Goal: Task Accomplishment & Management: Use online tool/utility

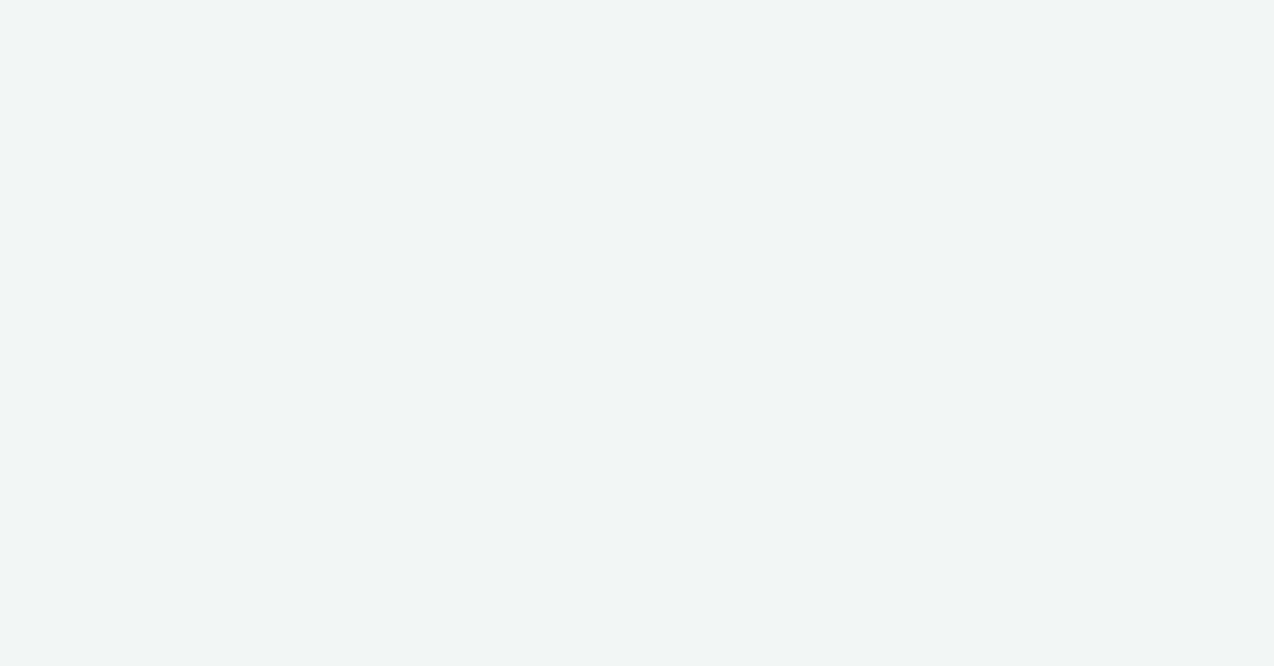
select select "f4205e5d-bd10-4da0-b716-125865d7aa0a"
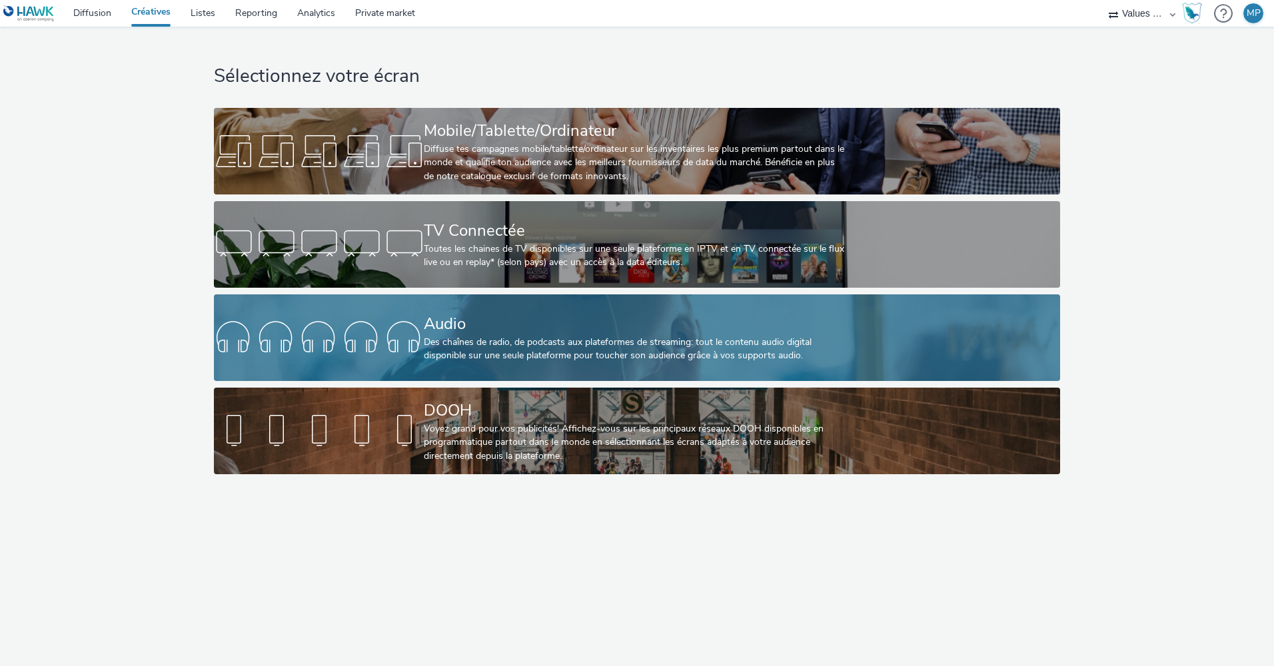
click at [467, 334] on div "Audio" at bounding box center [634, 323] width 420 height 23
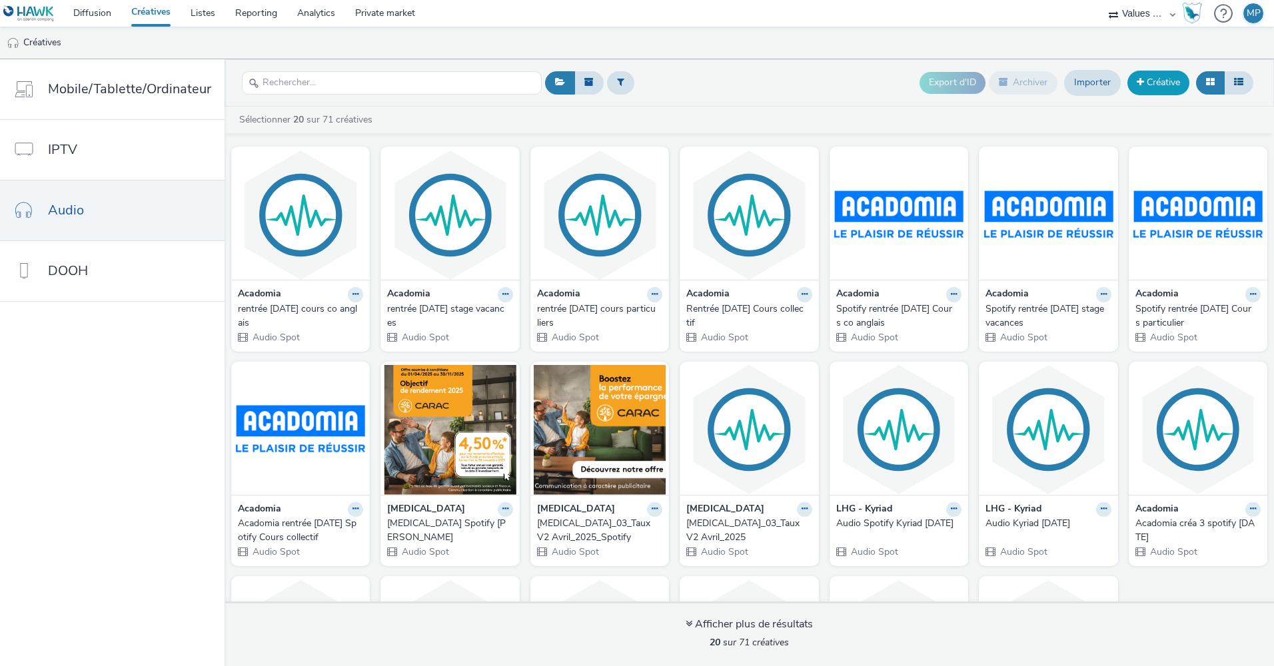
click at [1143, 79] on span at bounding box center [1140, 81] width 7 height 9
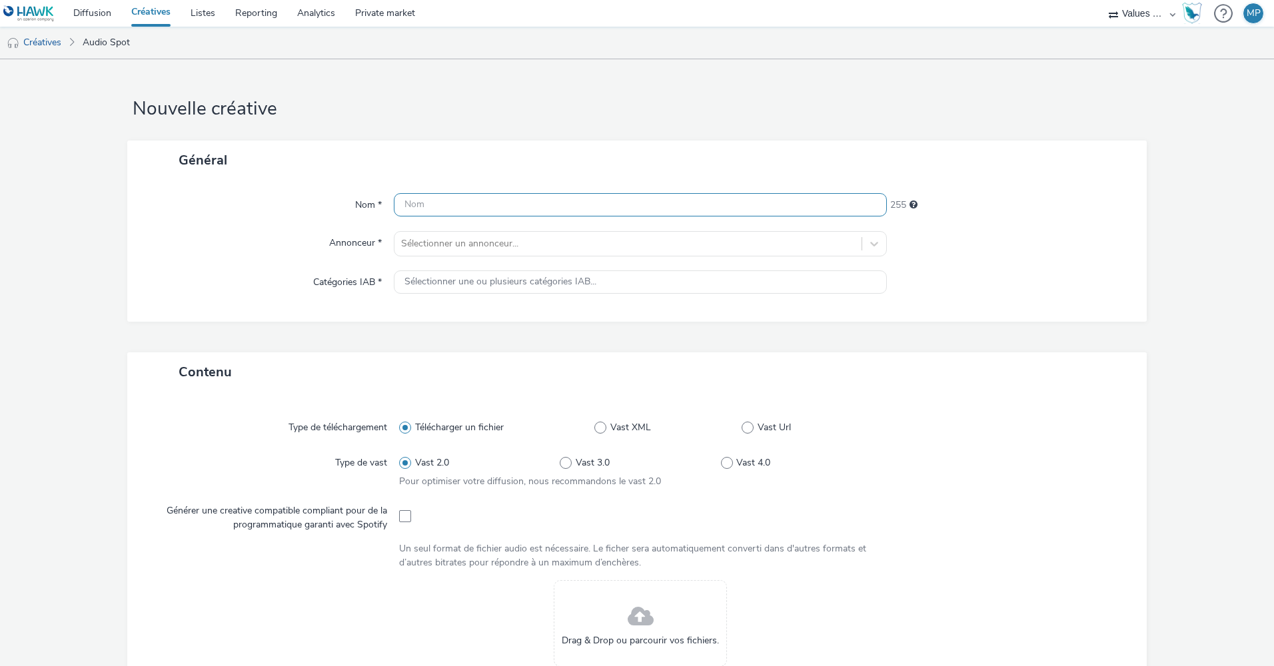
click at [527, 208] on input "text" at bounding box center [640, 204] width 493 height 23
type input "[MEDICAL_DATA]_Spot rentrée sept_2025"
click at [521, 245] on div at bounding box center [628, 244] width 454 height 16
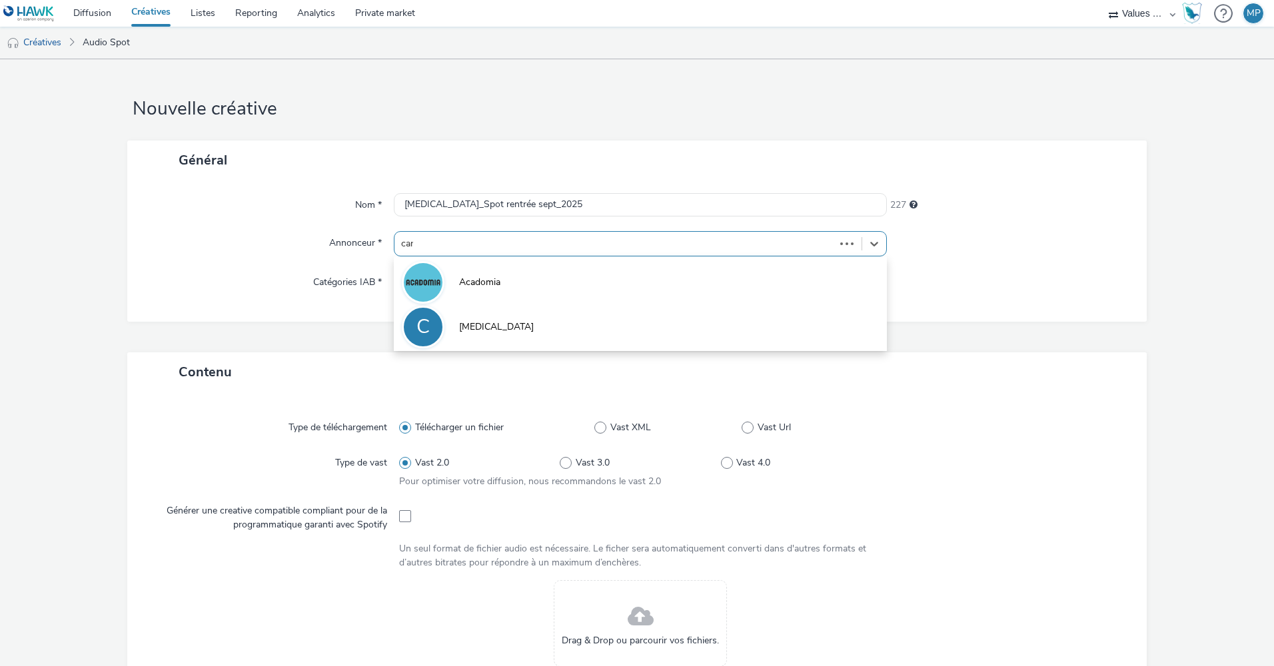
type input "cara"
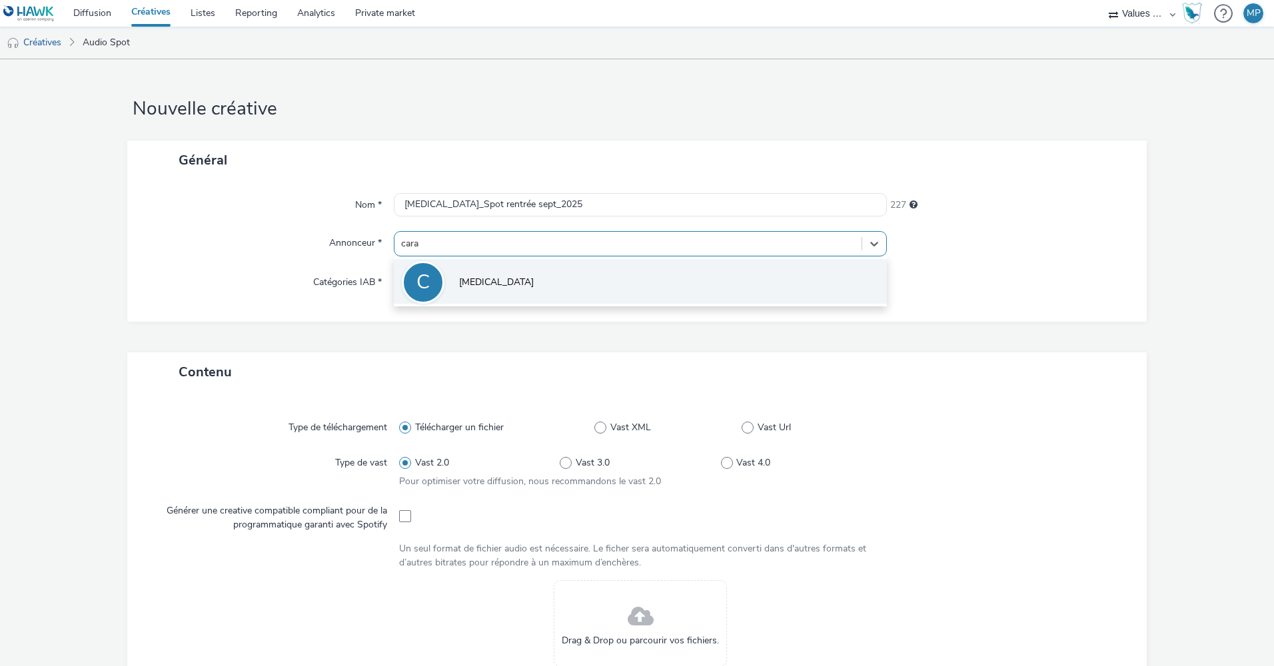
click at [502, 271] on li "C Carac" at bounding box center [640, 281] width 493 height 45
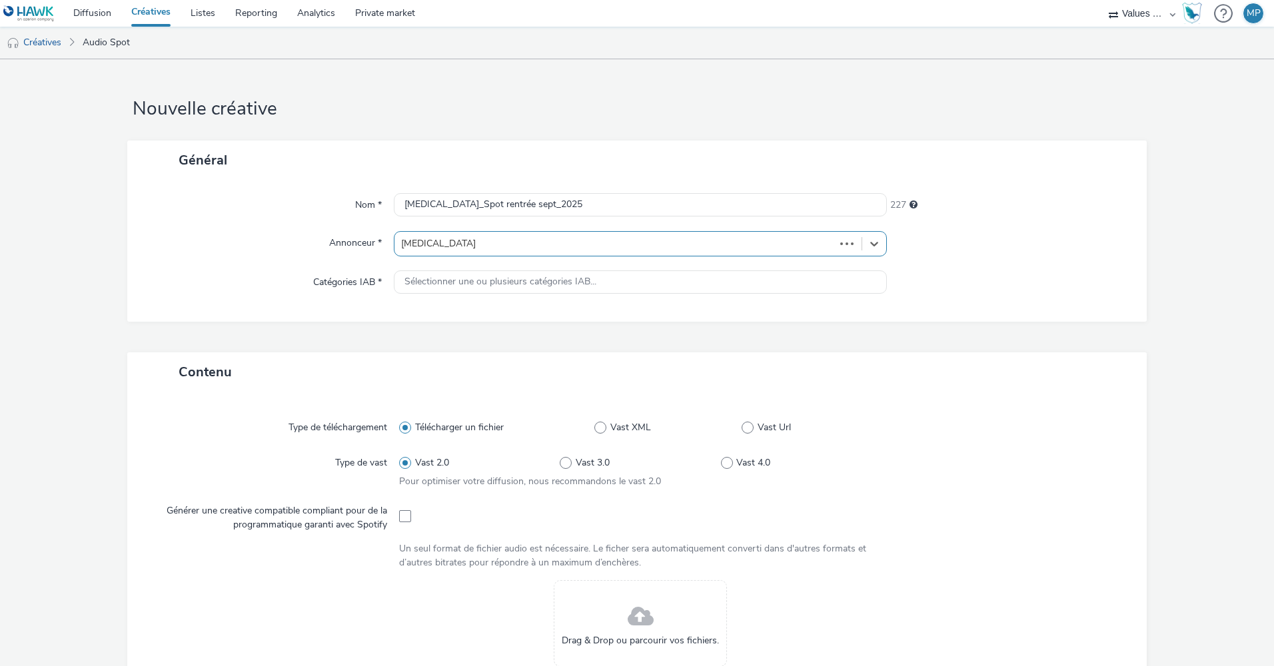
type input "http://carac.fr"
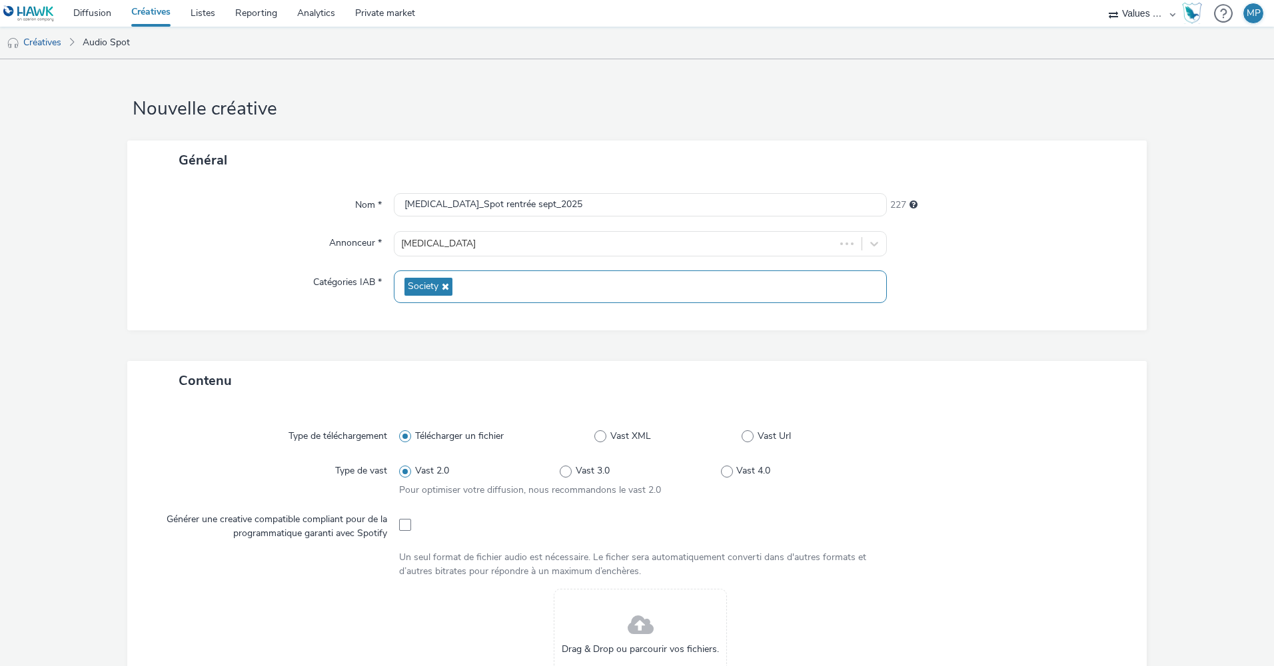
click at [440, 284] on icon at bounding box center [443, 286] width 11 height 9
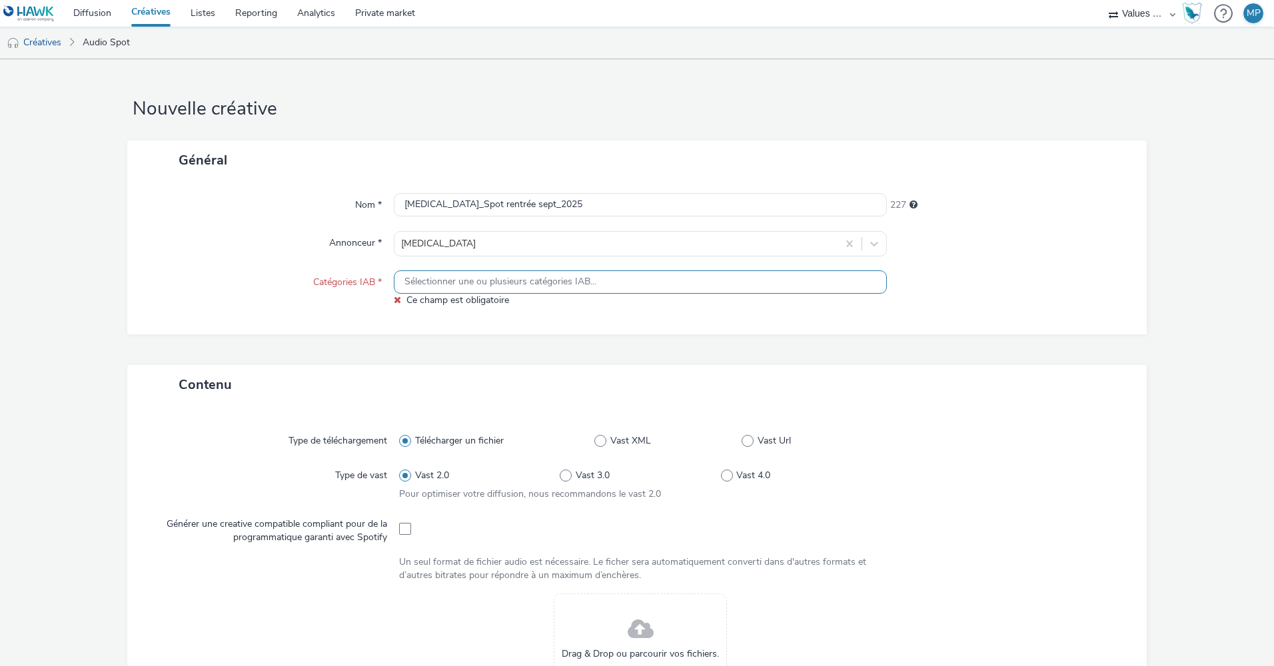
click at [448, 277] on span "Sélectionner une ou plusieurs catégories IAB..." at bounding box center [500, 281] width 192 height 11
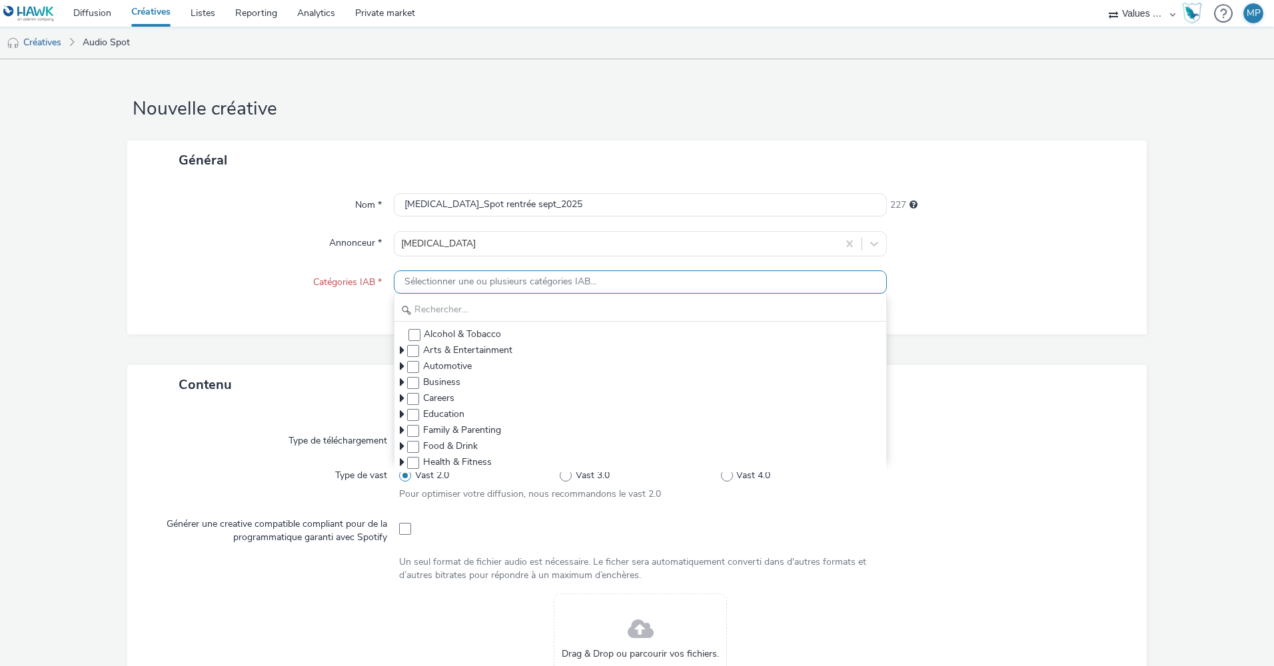
click at [448, 279] on span "Sélectionner une ou plusieurs catégories IAB..." at bounding box center [500, 281] width 192 height 11
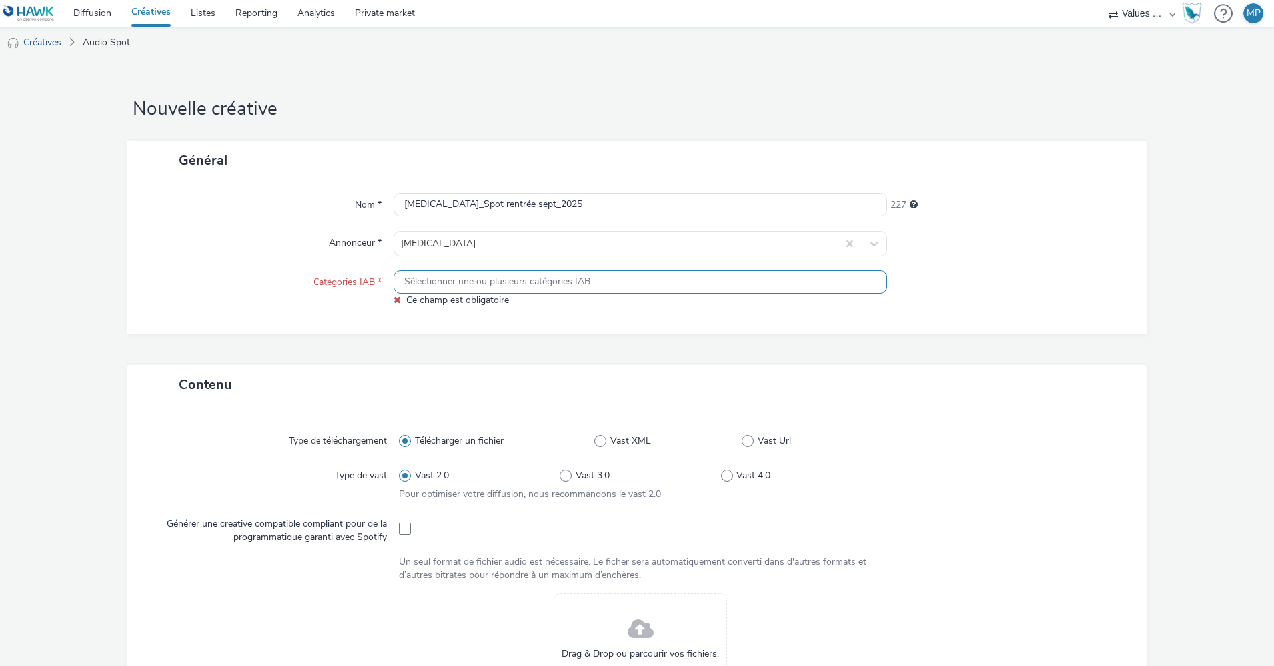
click at [448, 279] on span "Sélectionner une ou plusieurs catégories IAB..." at bounding box center [500, 281] width 192 height 11
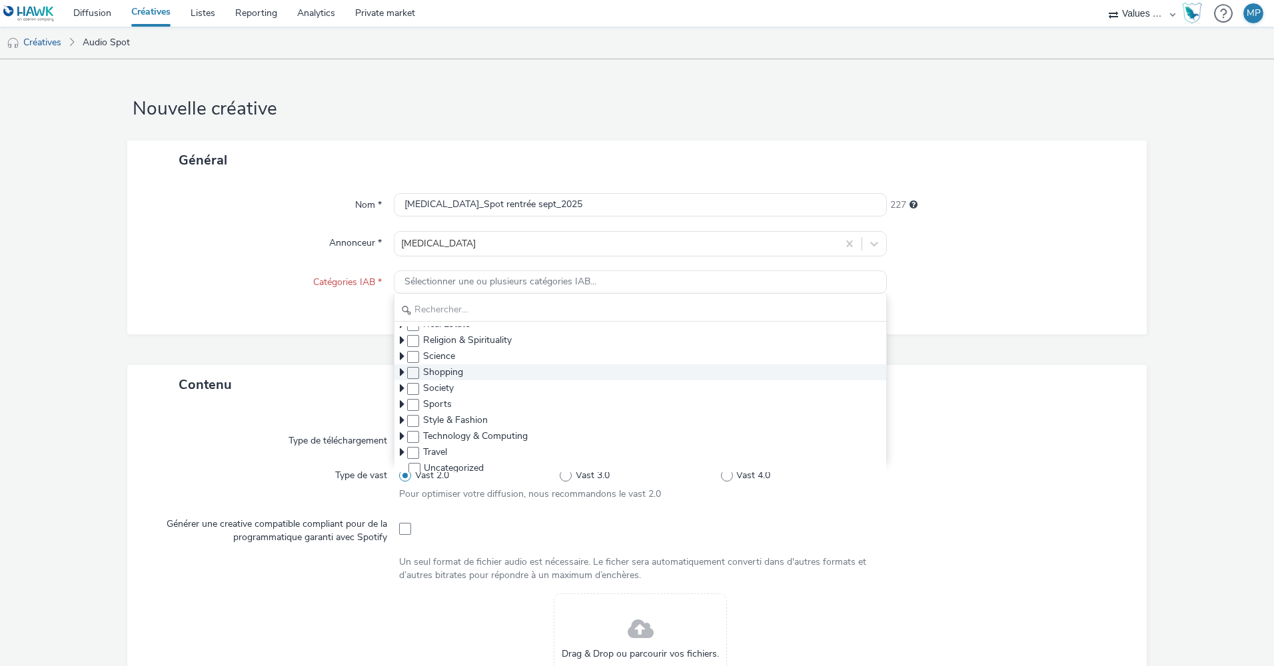
scroll to position [286, 0]
click at [408, 384] on span at bounding box center [413, 385] width 12 height 12
checkbox input "true"
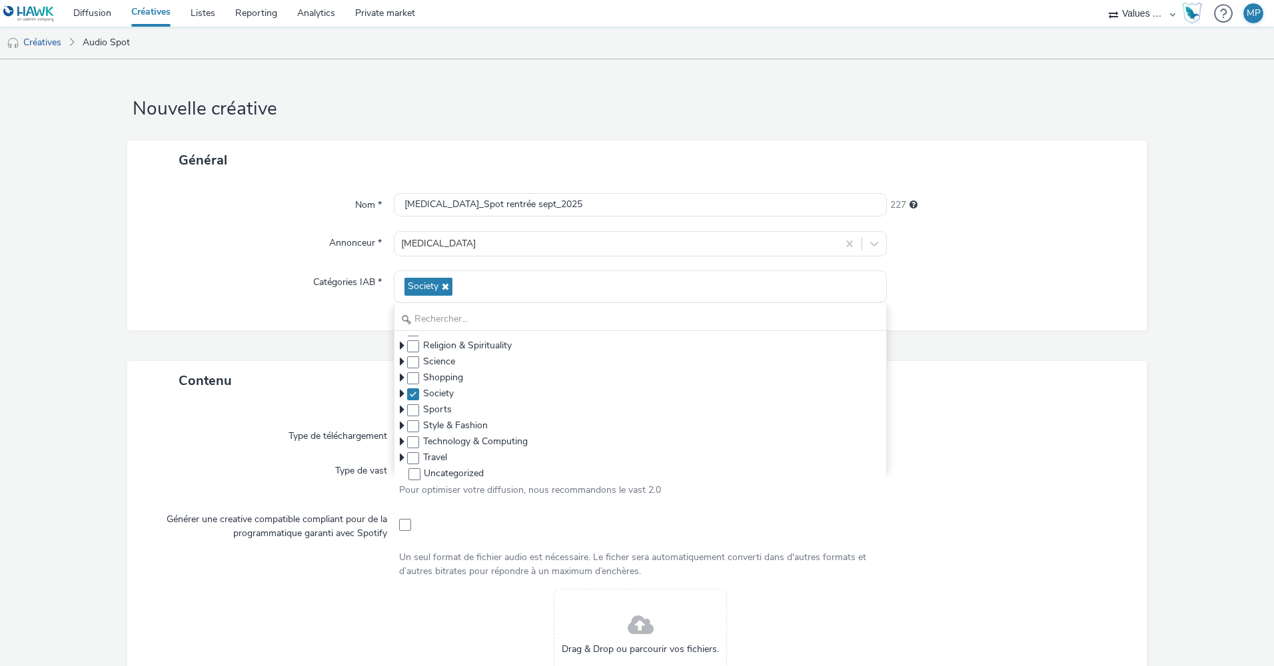
click at [309, 314] on div "Nom * CARAC_Spot rentrée sept_2025 227 Annonceur * Carac Catégories IAB * Socie…" at bounding box center [636, 255] width 1019 height 151
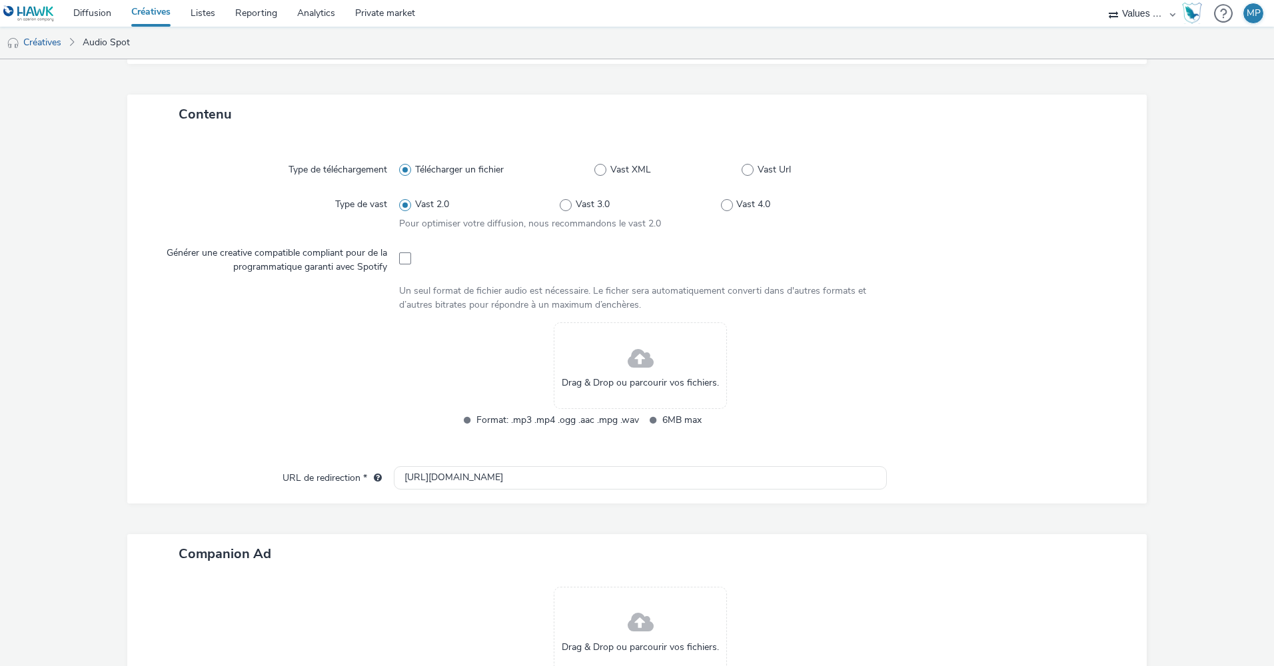
scroll to position [200, 0]
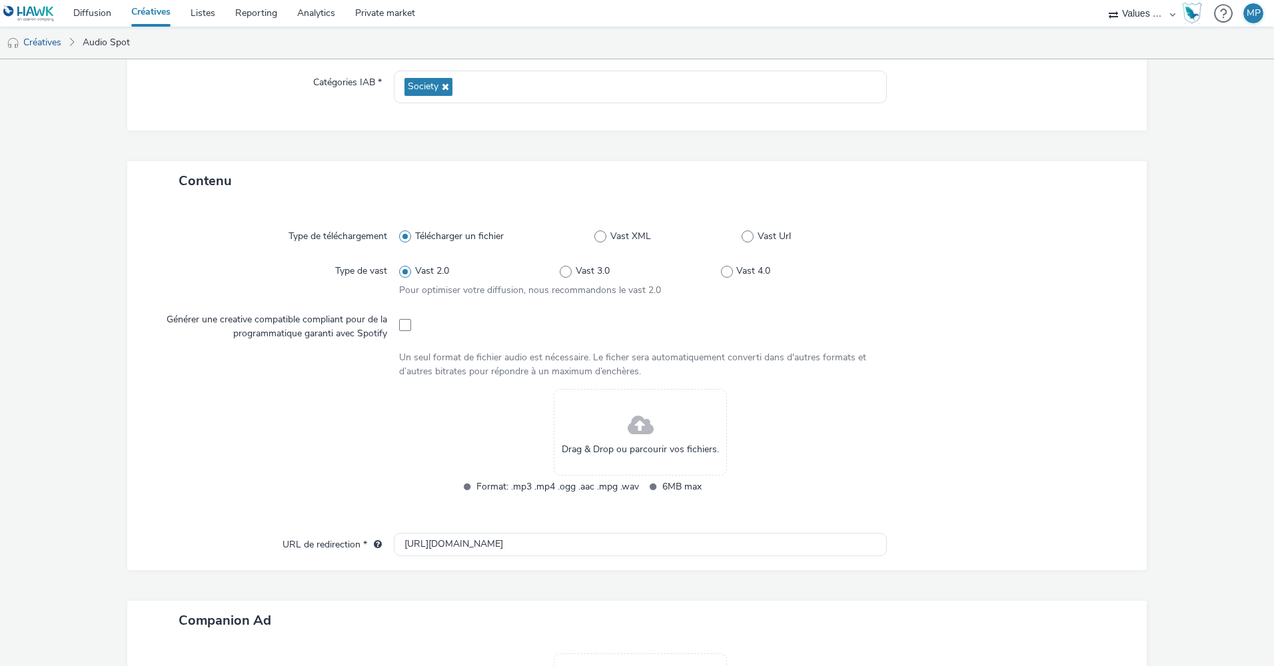
click at [658, 420] on div "Drag & Drop ou parcourir vos fichiers." at bounding box center [640, 432] width 173 height 87
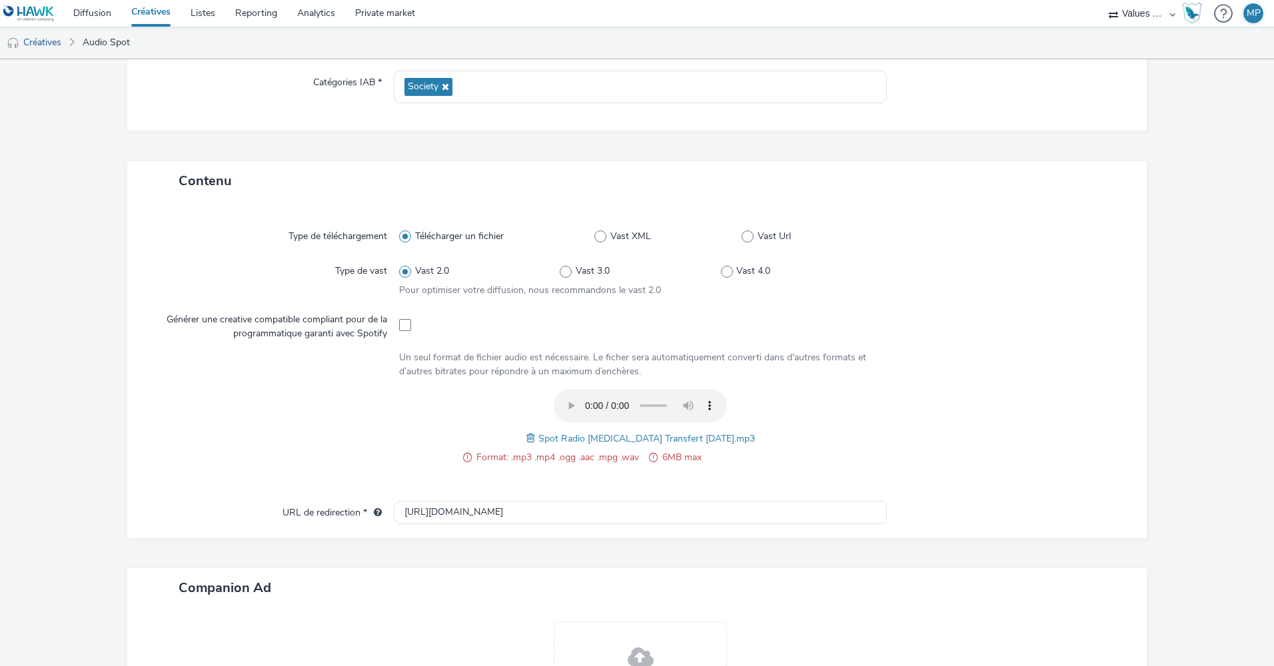
click at [536, 436] on span at bounding box center [532, 438] width 12 height 15
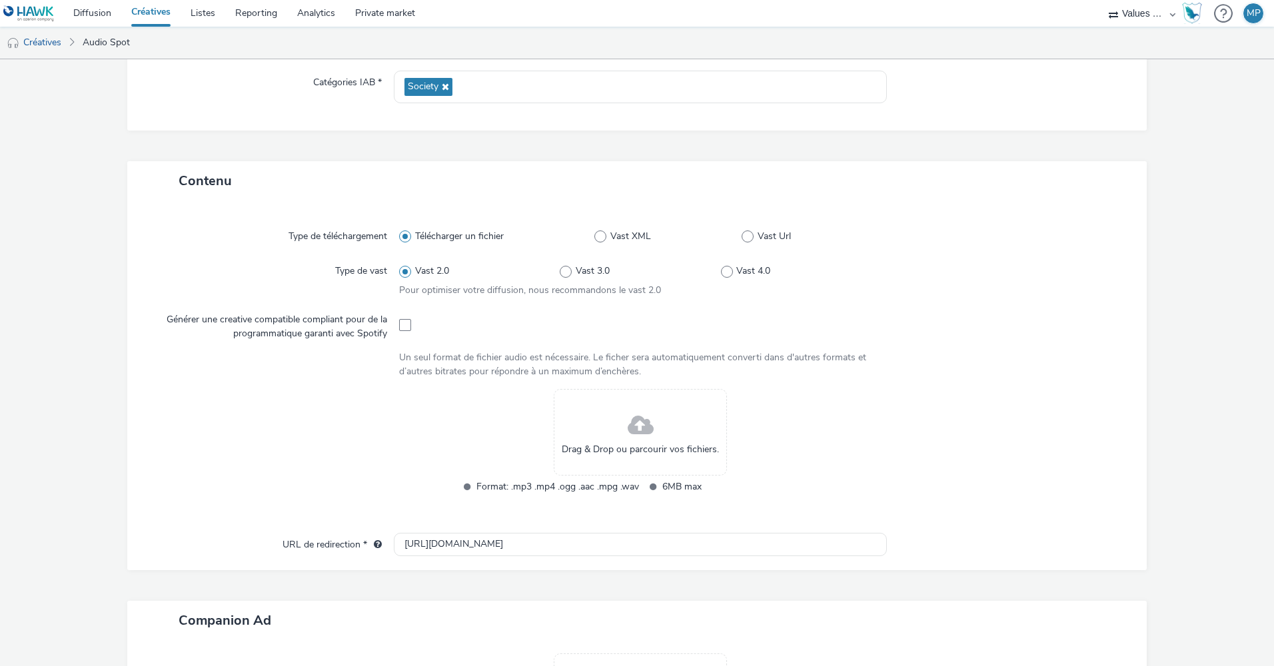
click at [638, 429] on span at bounding box center [641, 425] width 26 height 35
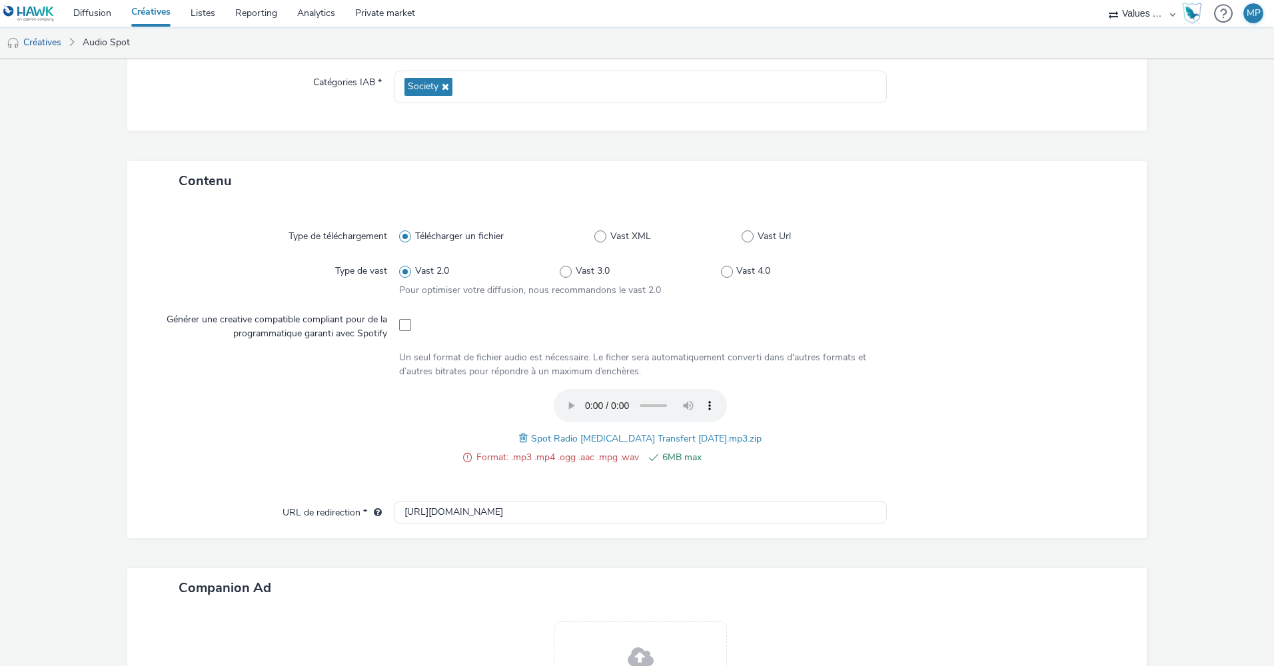
click at [528, 438] on div "Format: .mp3 .mp4 .ogg .aac .mpg .wav 6MB max Spot Radio CARAC Transfert 08-09-…" at bounding box center [640, 434] width 482 height 90
click at [531, 437] on span at bounding box center [525, 438] width 12 height 15
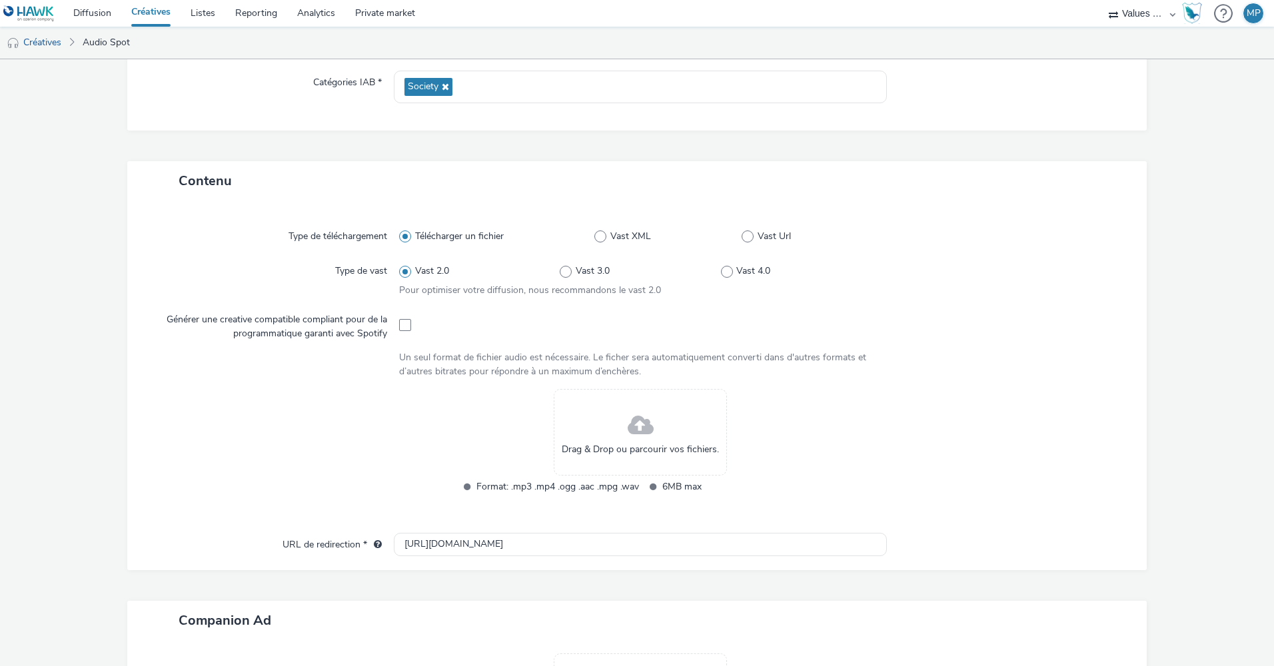
click at [654, 438] on div "Drag & Drop ou parcourir vos fichiers." at bounding box center [640, 432] width 173 height 87
click at [621, 434] on div "Drag & Drop ou parcourir vos fichiers." at bounding box center [640, 432] width 173 height 87
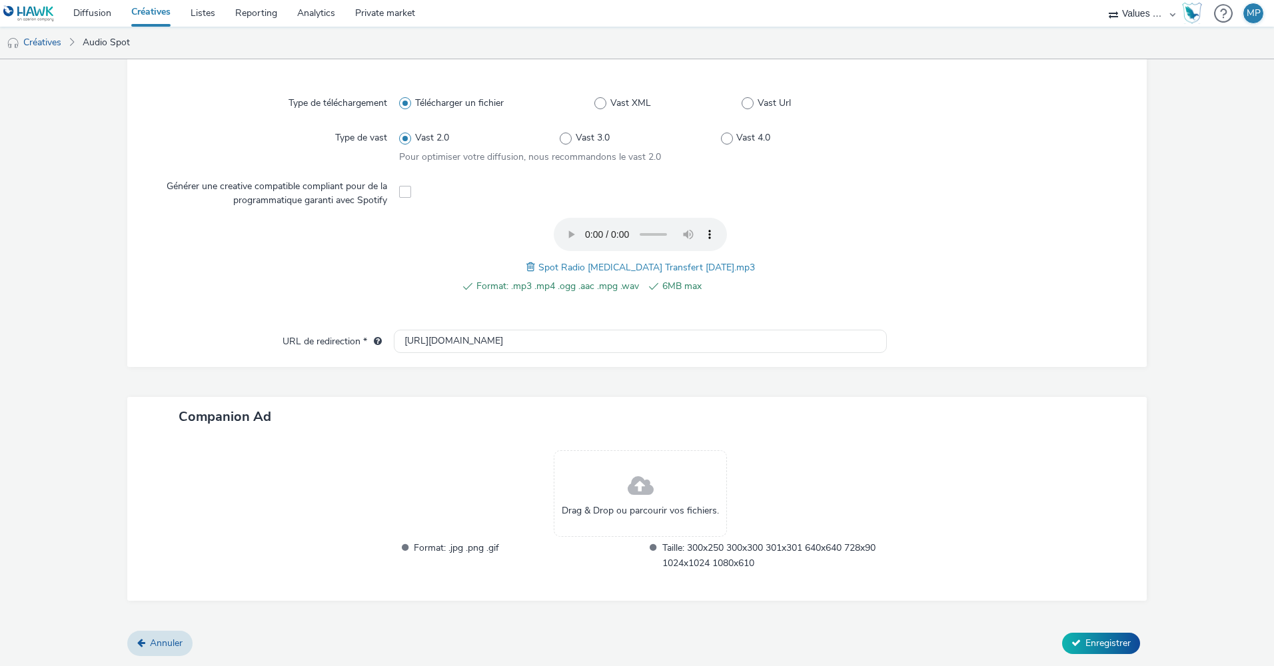
scroll to position [332, 0]
drag, startPoint x: 704, startPoint y: 510, endPoint x: 1026, endPoint y: 510, distance: 321.8
click at [1026, 510] on div at bounding box center [1010, 520] width 247 height 138
click at [1085, 644] on span "Enregistrer" at bounding box center [1107, 644] width 45 height 13
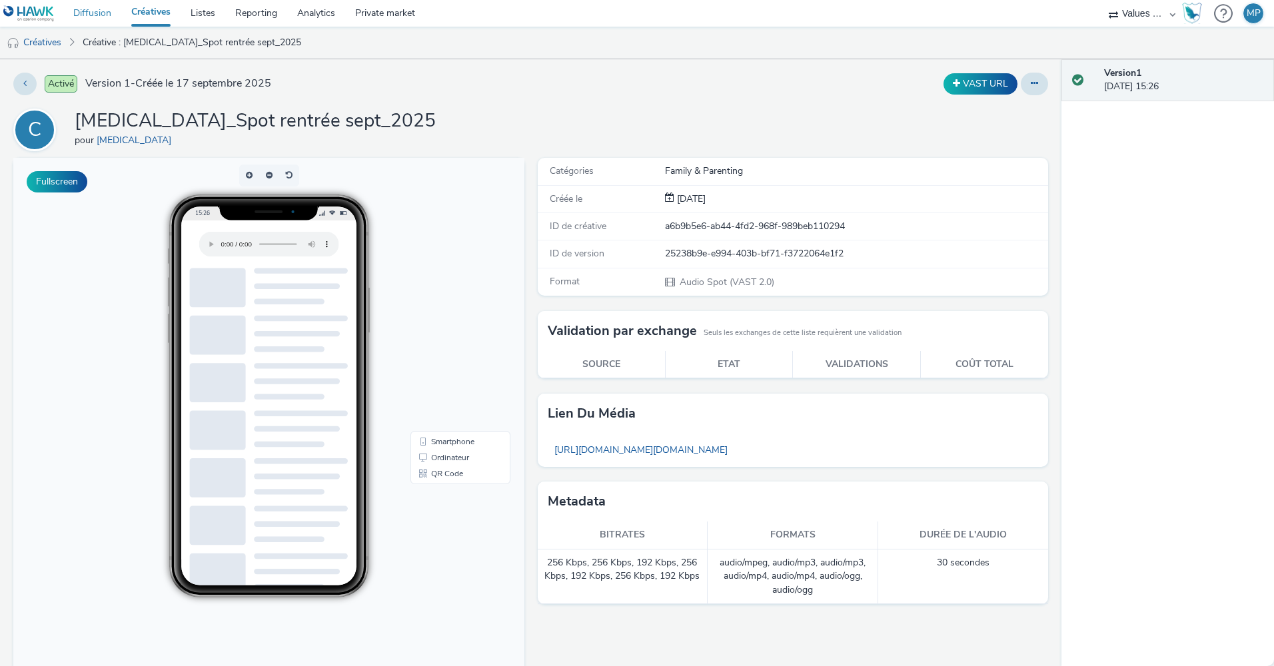
click at [97, 15] on link "Diffusion" at bounding box center [92, 13] width 58 height 27
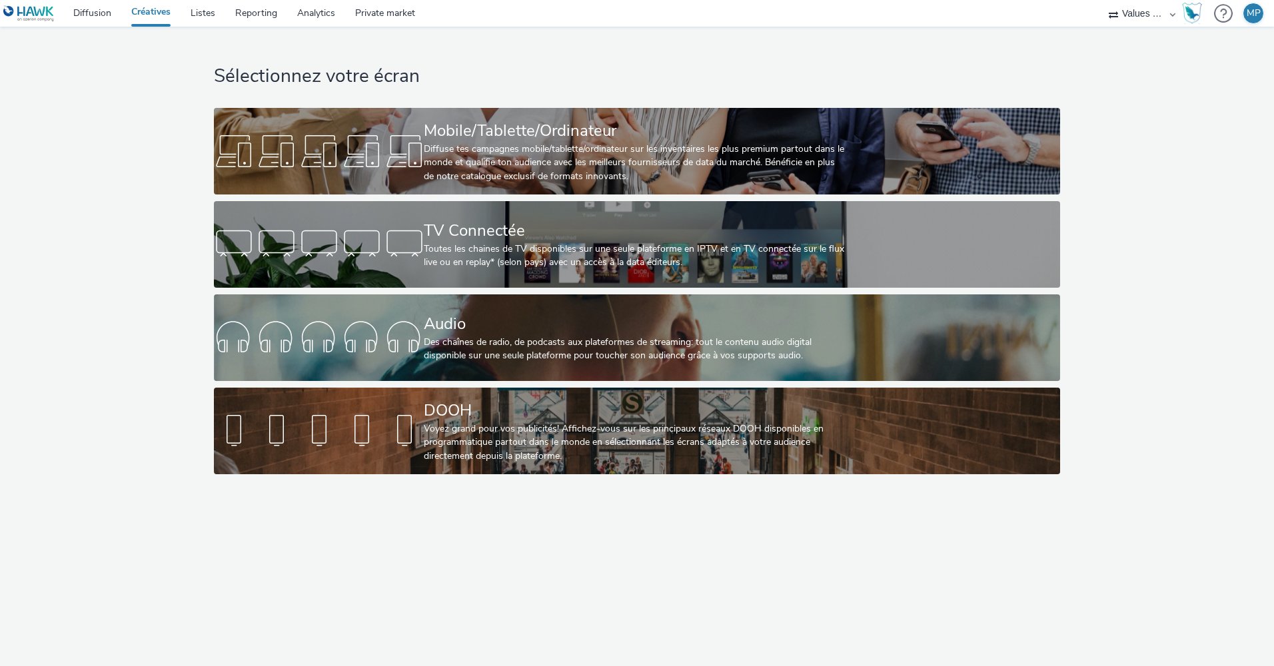
select select "f4205e5d-bd10-4da0-b716-125865d7aa0a"
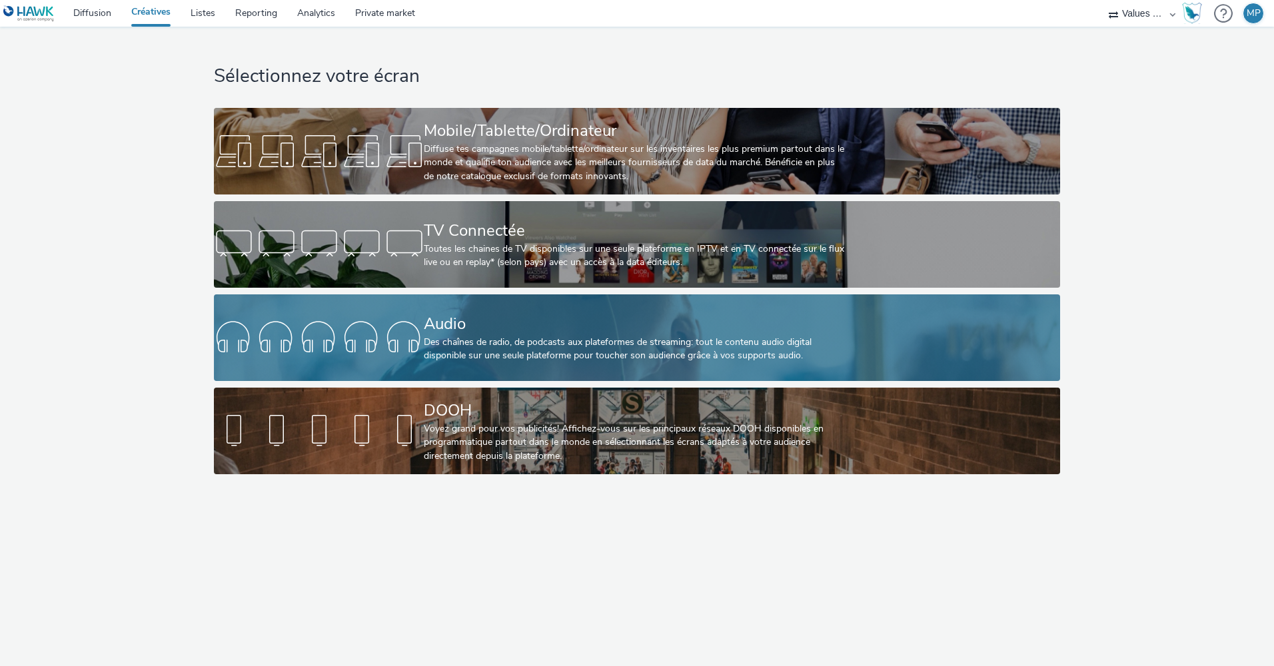
click at [373, 320] on div at bounding box center [319, 337] width 210 height 43
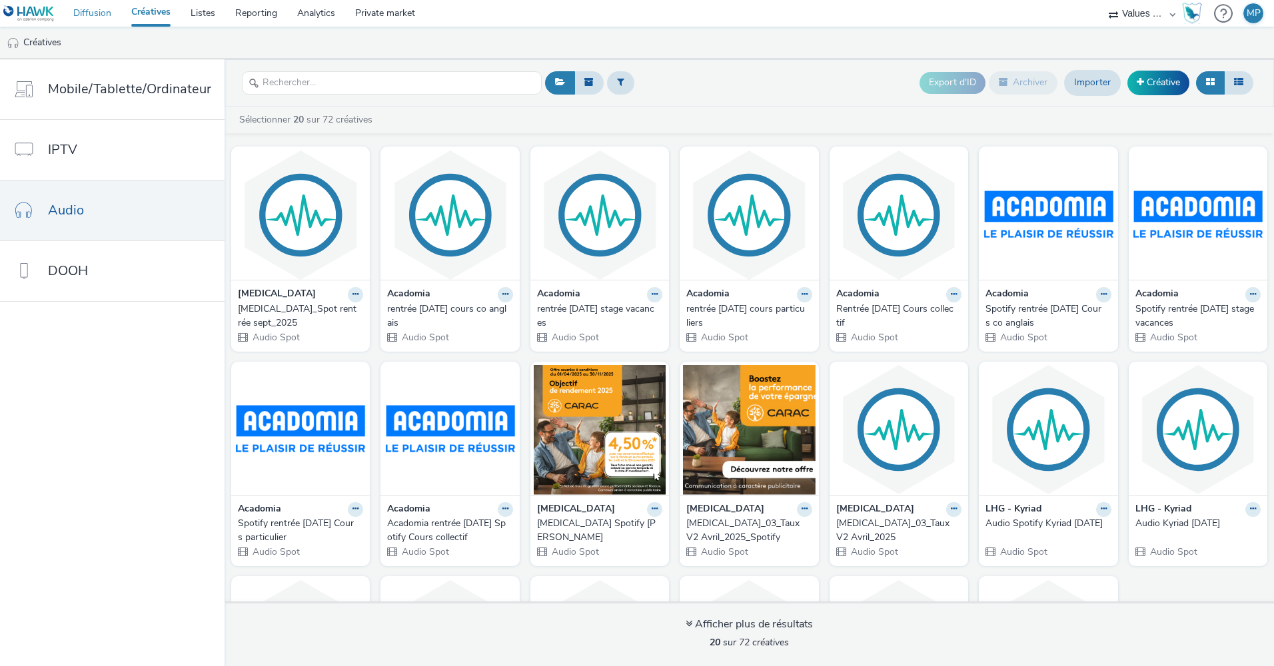
click at [90, 17] on link "Diffusion" at bounding box center [92, 13] width 58 height 27
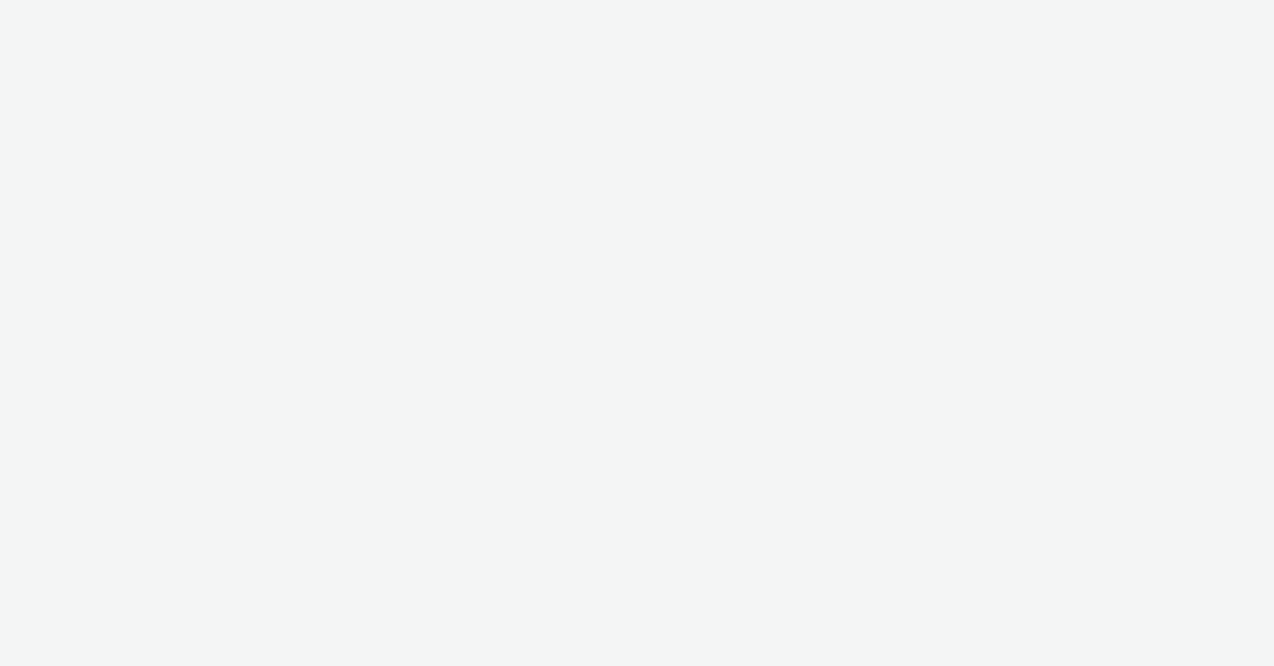
select select "f4205e5d-bd10-4da0-b716-125865d7aa0a"
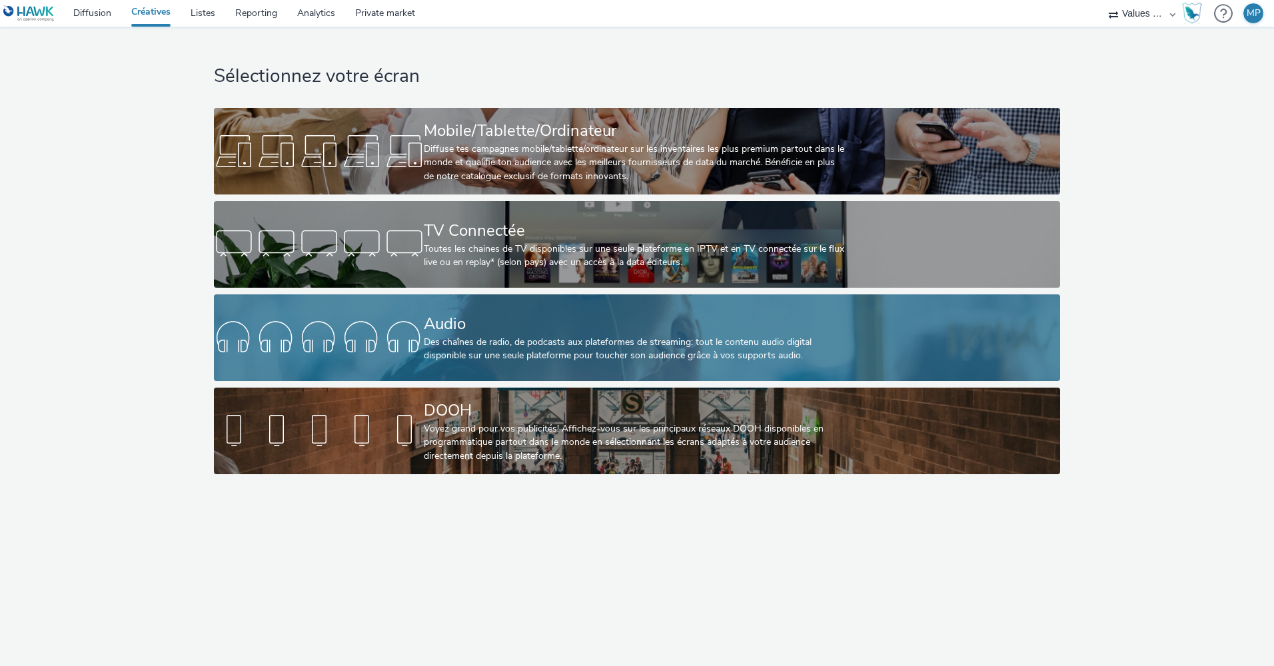
click at [389, 336] on div at bounding box center [319, 337] width 210 height 43
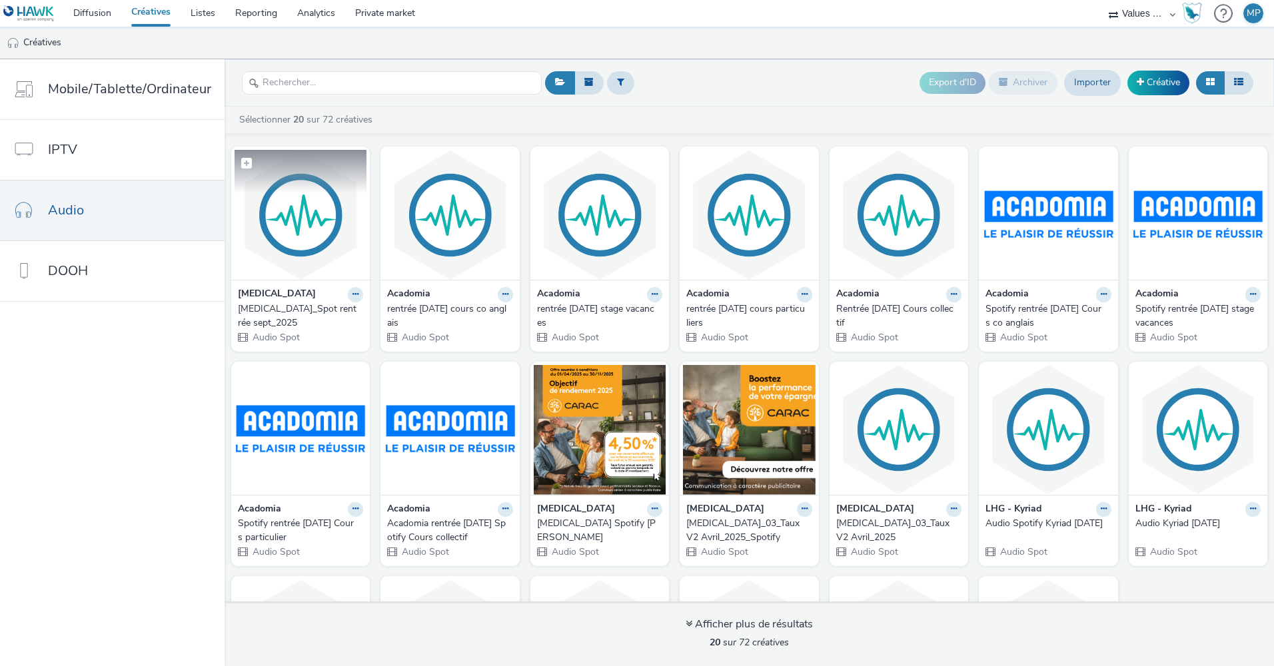
click at [316, 228] on img at bounding box center [301, 215] width 132 height 130
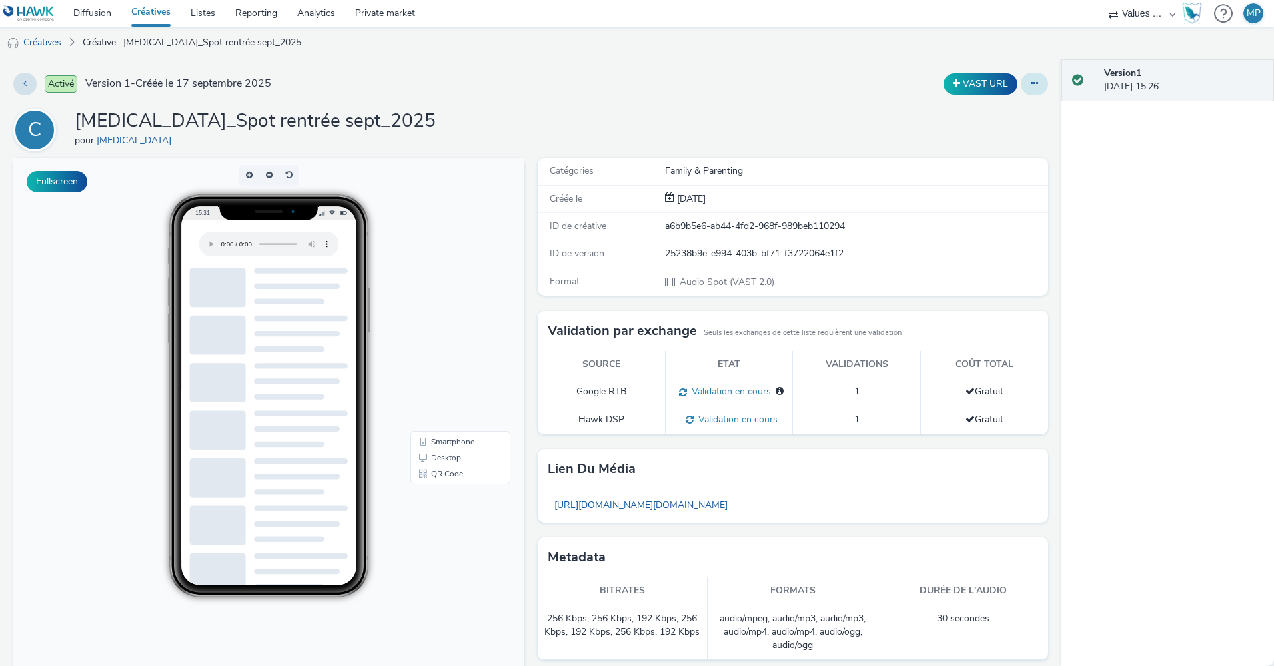
click at [1030, 85] on button at bounding box center [1034, 84] width 27 height 23
click at [802, 103] on div "Activé Version 1 - Créée le [DATE] VAST URL C [MEDICAL_DATA]_Spot rentrée sept_…" at bounding box center [530, 362] width 1061 height 607
click at [1026, 91] on button at bounding box center [1034, 84] width 27 height 23
click at [663, 508] on link "[URL][DOMAIN_NAME][DOMAIN_NAME]" at bounding box center [641, 505] width 187 height 26
click at [1031, 85] on icon at bounding box center [1034, 83] width 7 height 9
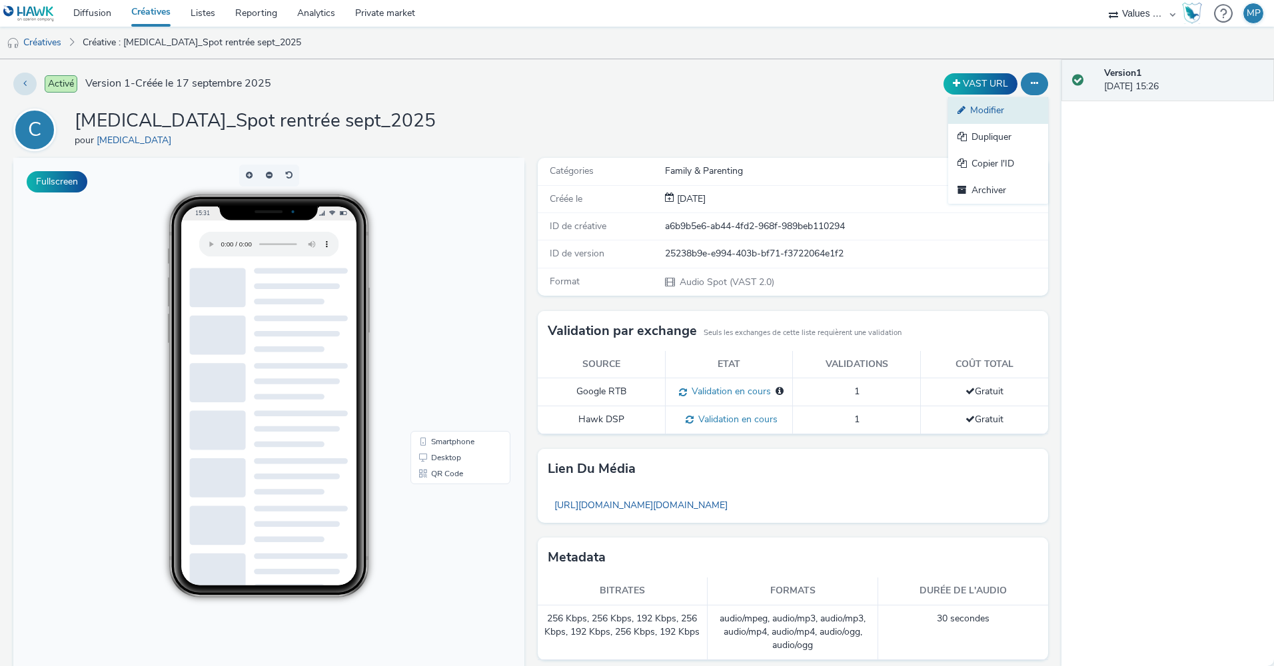
click at [1017, 107] on link "Modifier" at bounding box center [998, 110] width 100 height 27
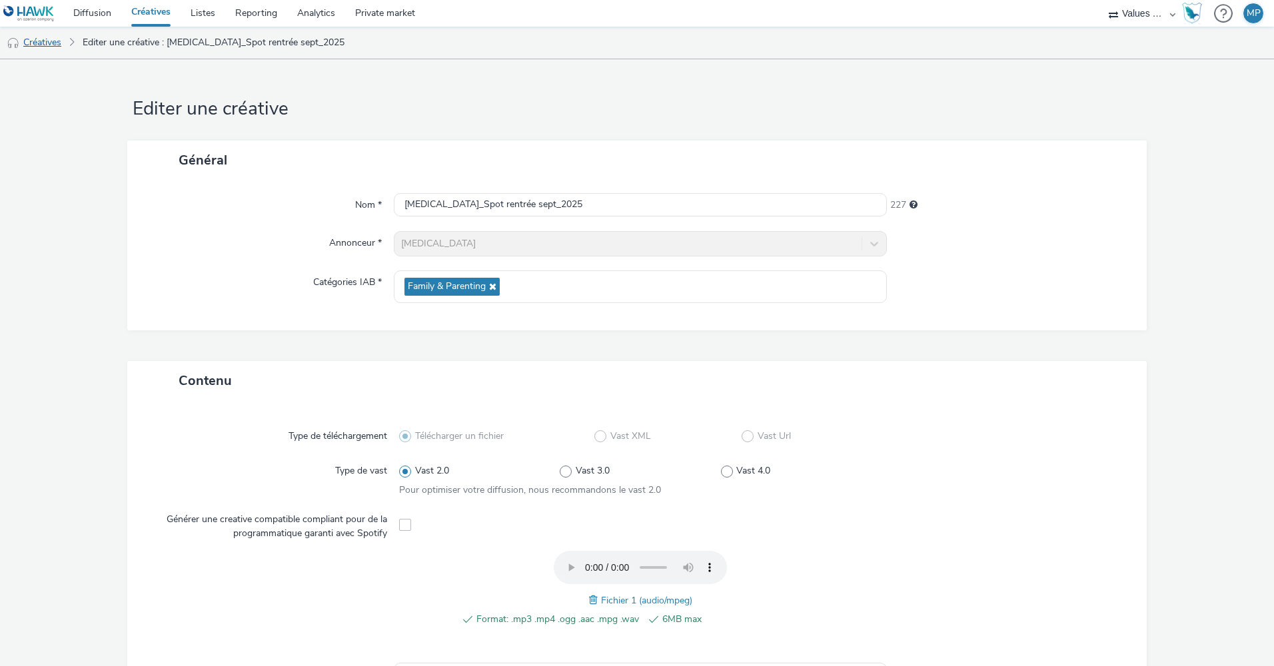
click at [62, 46] on link "Créatives" at bounding box center [34, 43] width 68 height 32
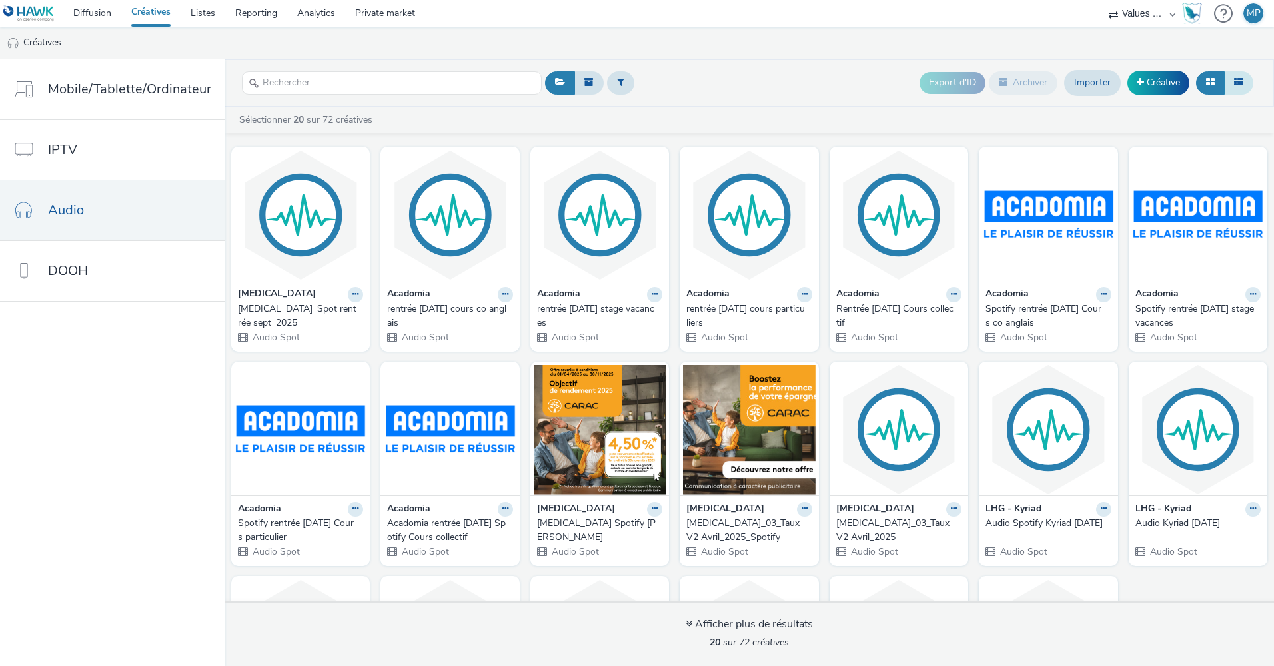
click at [1234, 89] on button at bounding box center [1238, 82] width 29 height 23
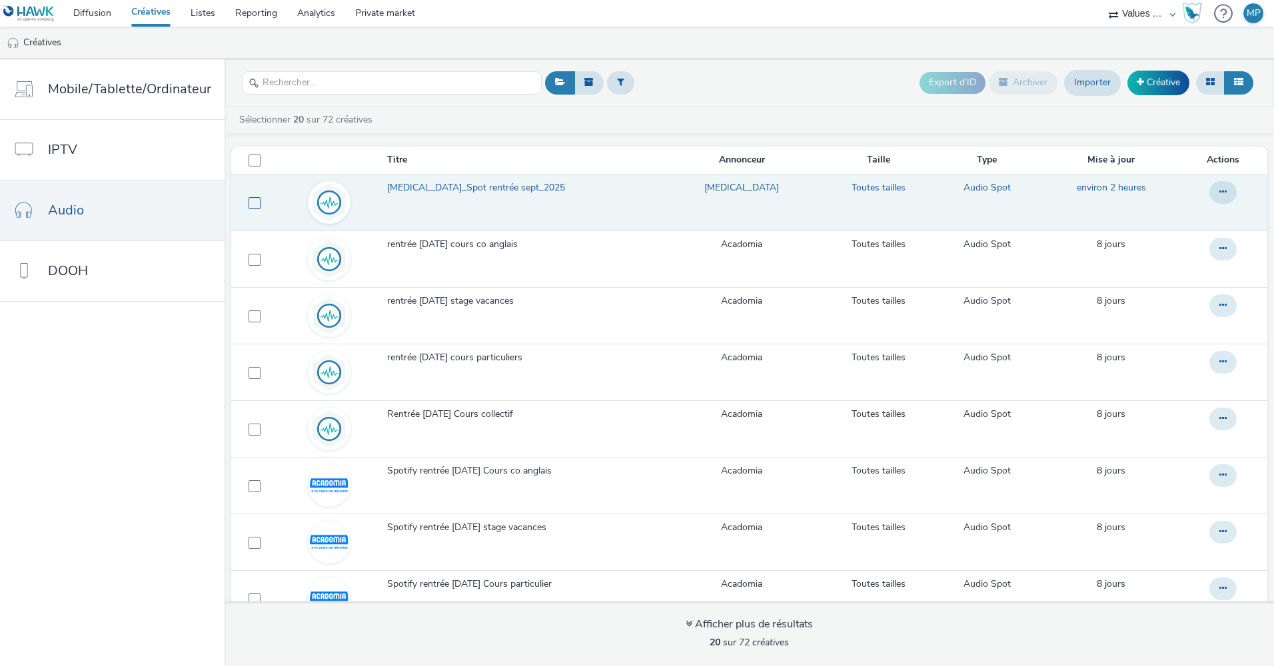
click at [255, 205] on span at bounding box center [255, 203] width 12 height 12
checkbox input "true"
click at [1209, 195] on button at bounding box center [1222, 192] width 27 height 23
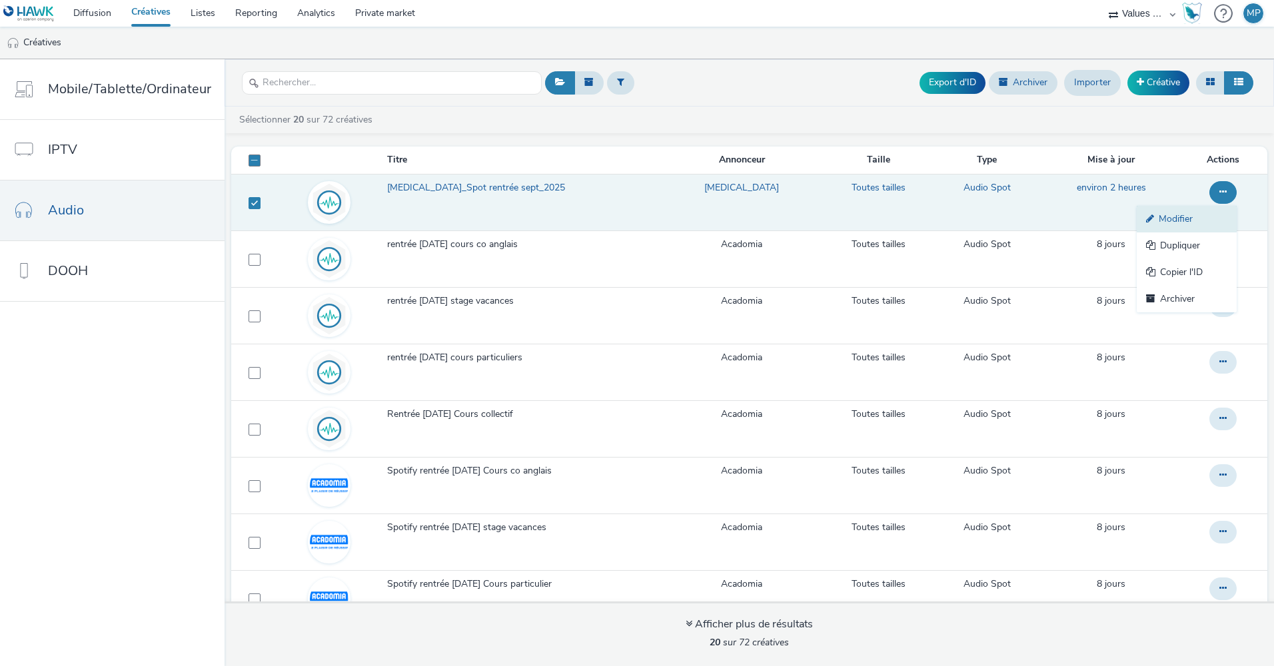
click at [1173, 225] on link "Modifier" at bounding box center [1187, 219] width 100 height 27
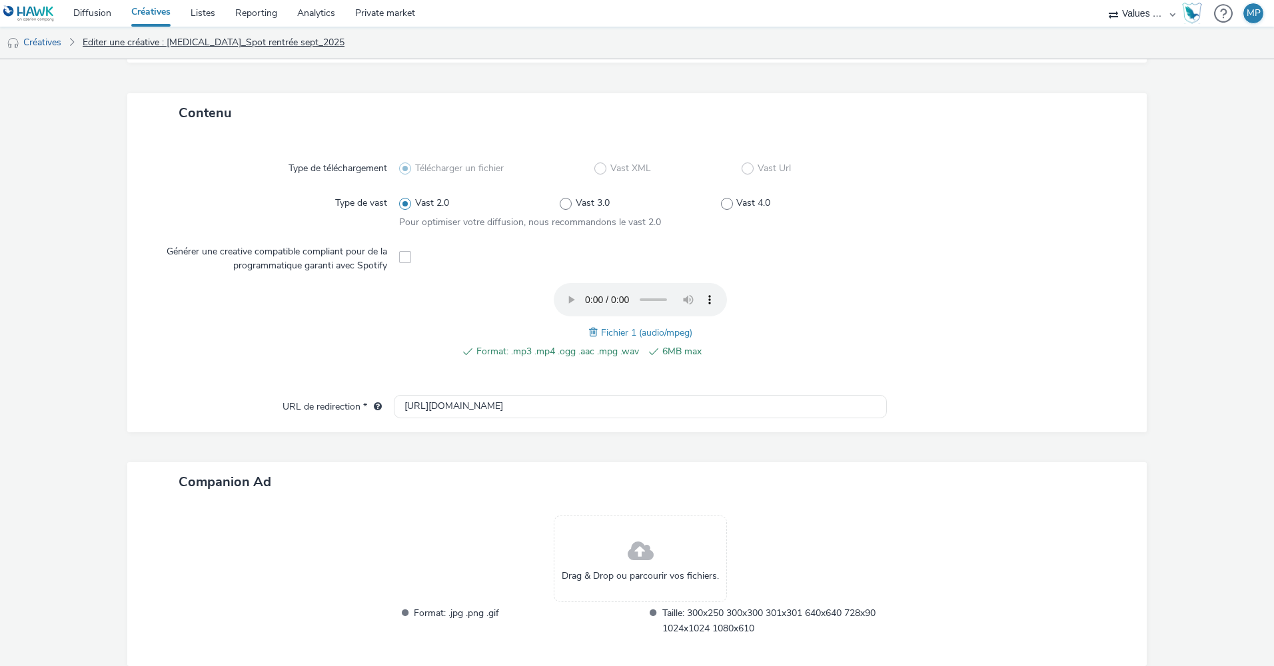
scroll to position [66, 0]
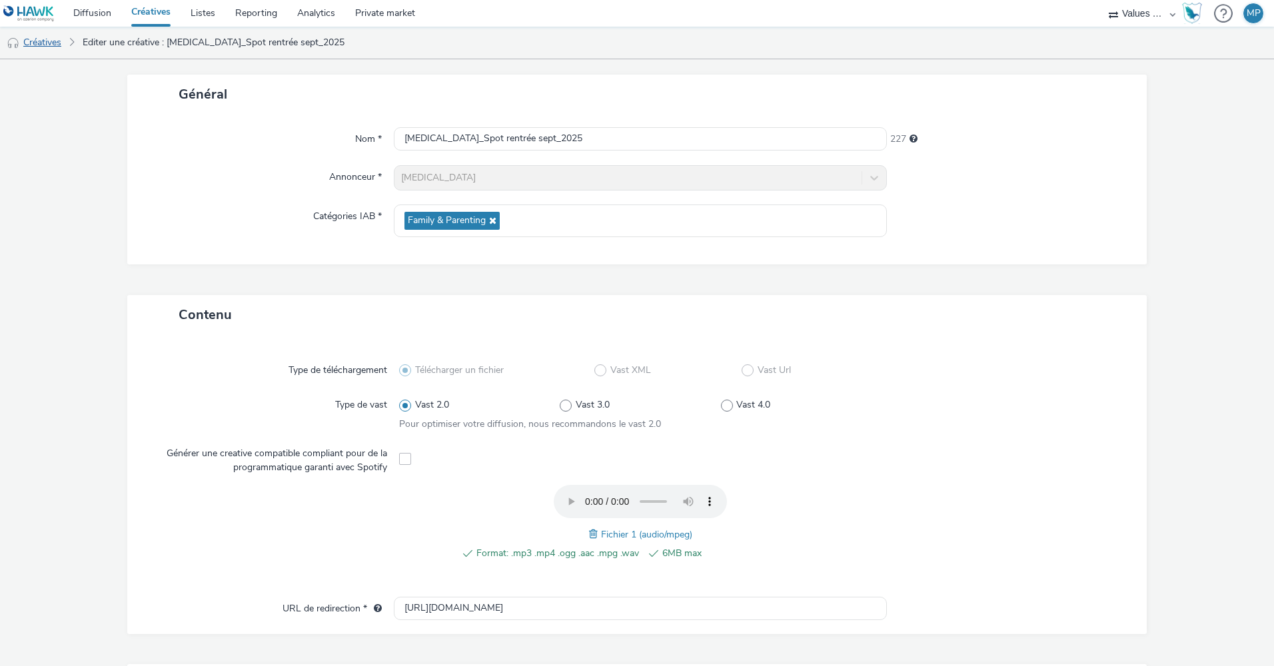
click at [44, 43] on link "Créatives" at bounding box center [34, 43] width 68 height 32
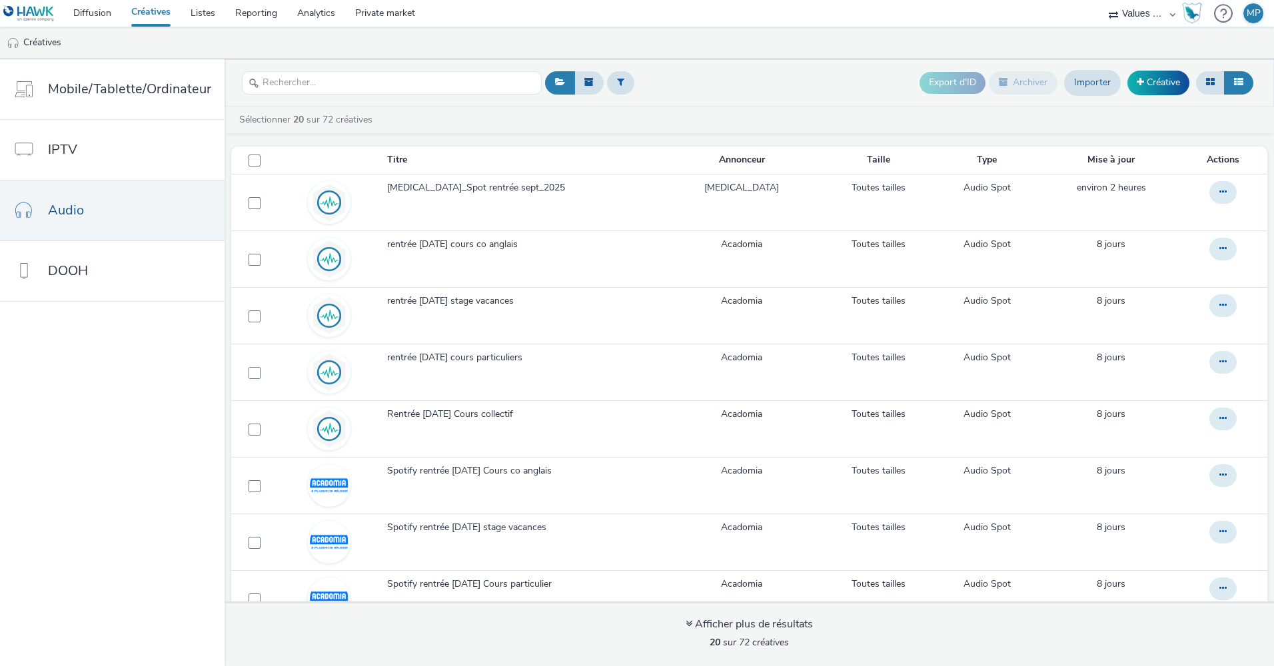
click at [145, 15] on link "Créatives" at bounding box center [150, 13] width 59 height 27
click at [103, 15] on link "Diffusion" at bounding box center [92, 13] width 58 height 27
